Goal: Information Seeking & Learning: Learn about a topic

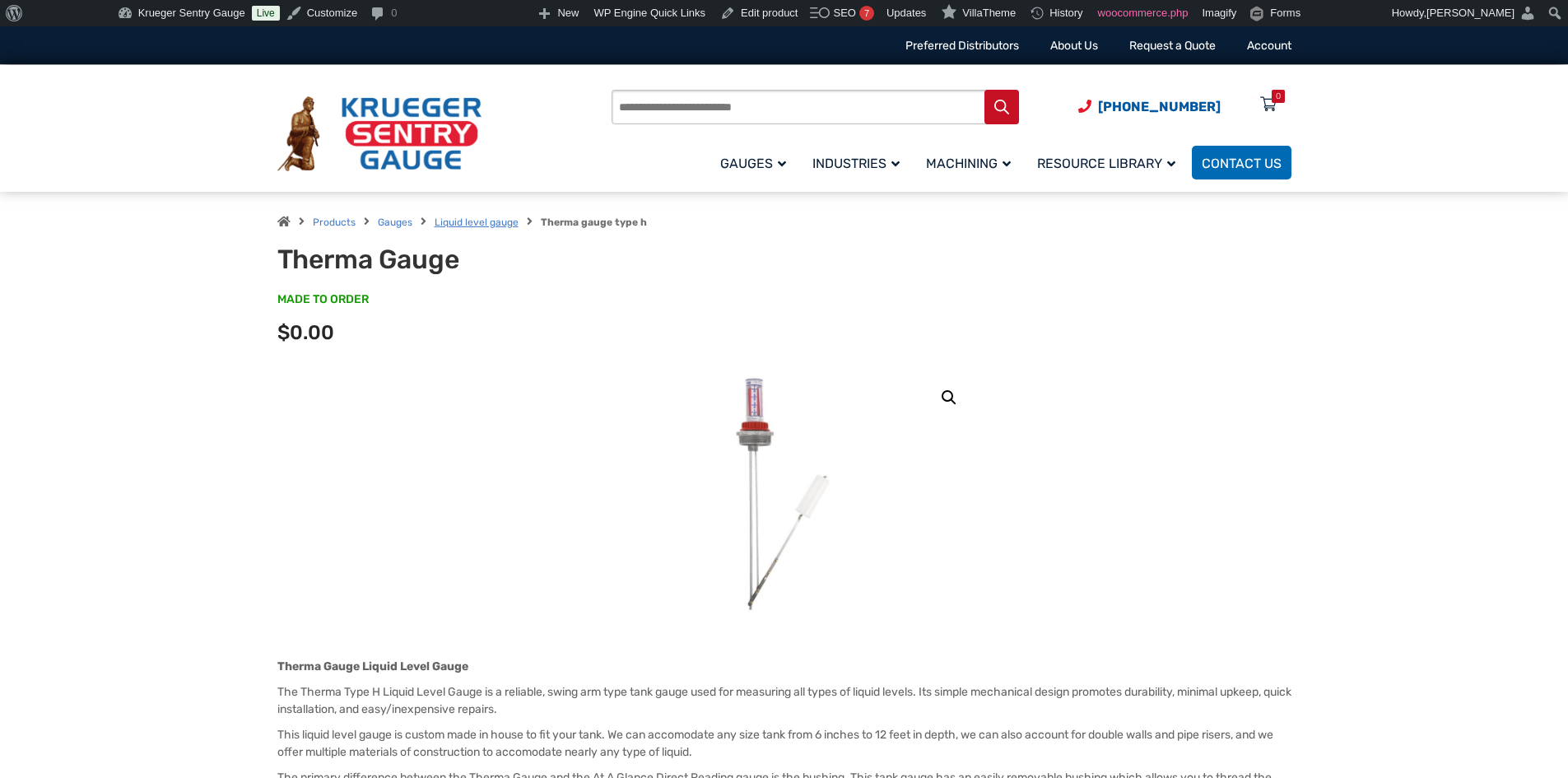
click at [487, 220] on link "Liquid level gauge" at bounding box center [476, 222] width 84 height 11
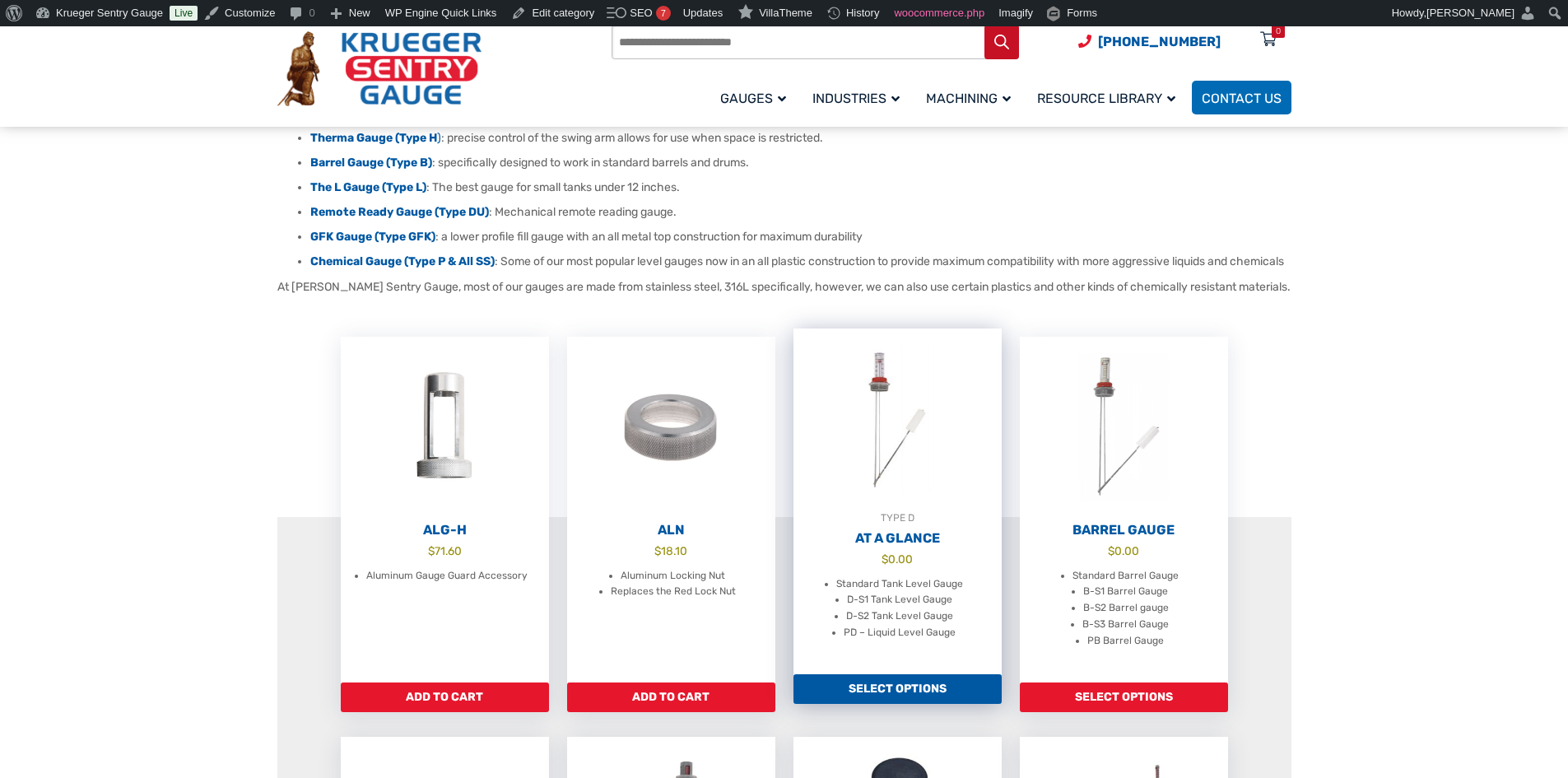
scroll to position [247, 0]
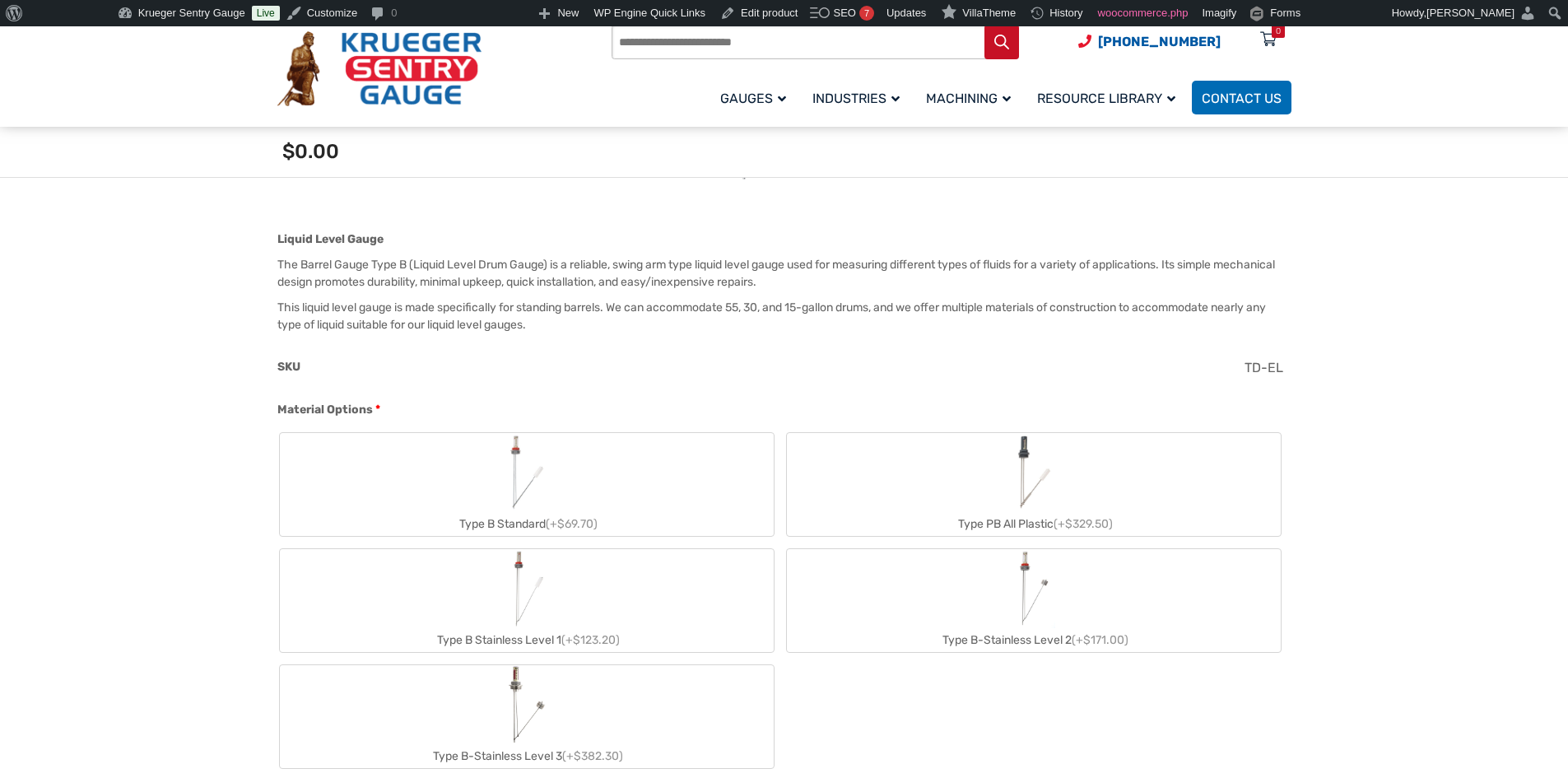
scroll to position [412, 0]
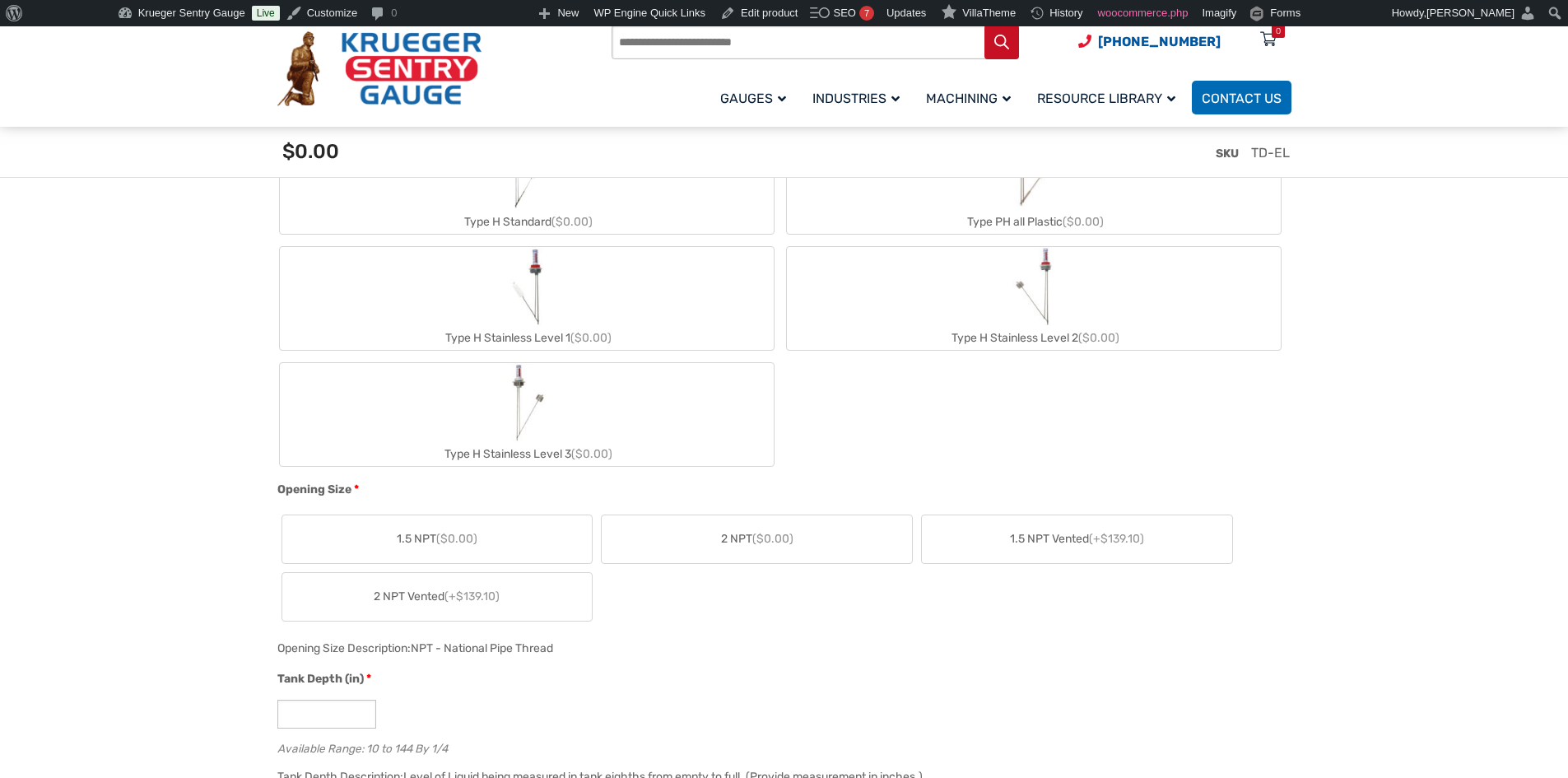
scroll to position [823, 0]
